Goal: Check status

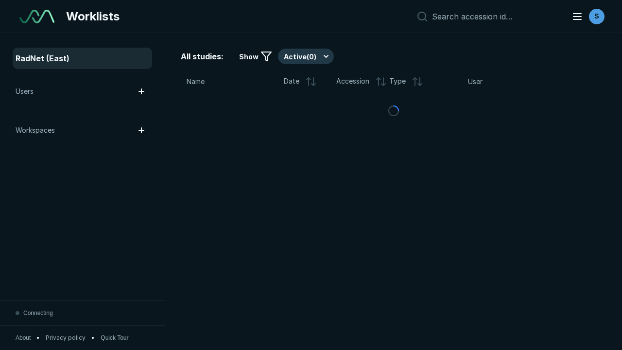
scroll to position [2655, 4050]
